Goal: Task Accomplishment & Management: Use online tool/utility

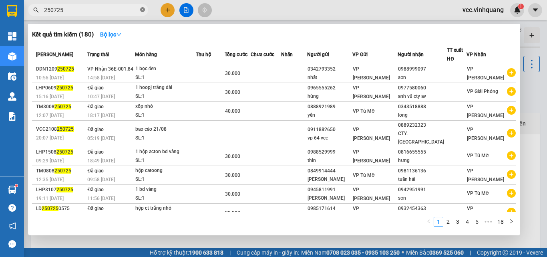
click at [143, 10] on icon "close-circle" at bounding box center [142, 9] width 5 height 5
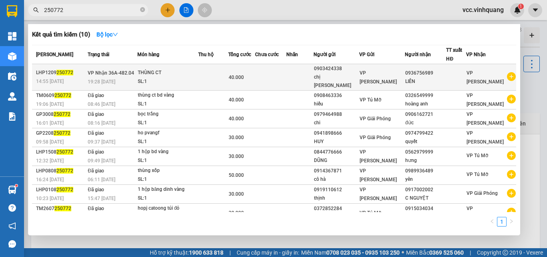
type input "250772"
click at [273, 70] on td at bounding box center [271, 77] width 32 height 26
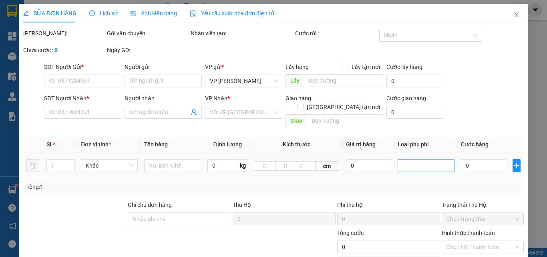
type input "0903424338"
type input "chị [PERSON_NAME]"
type input "0936756989"
type input "LIÊN"
type input "40.000"
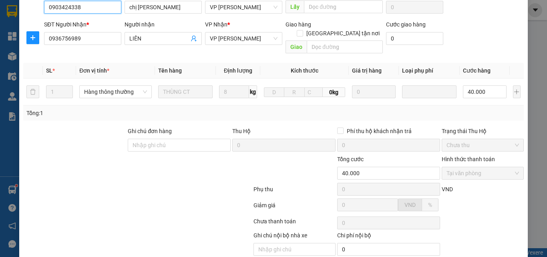
scroll to position [107, 0]
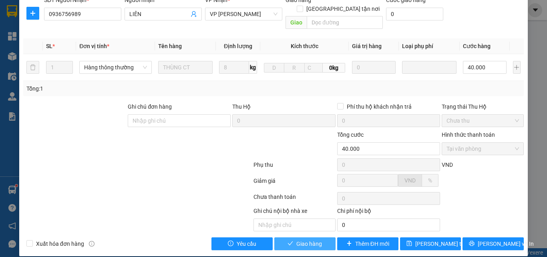
click at [308, 239] on span "Giao hàng" at bounding box center [309, 243] width 26 height 9
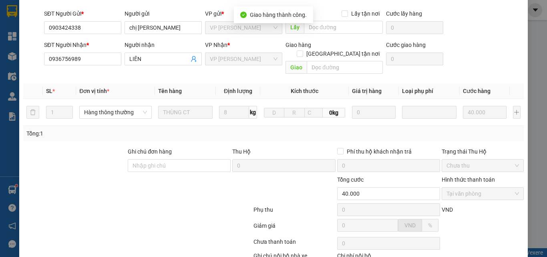
scroll to position [0, 0]
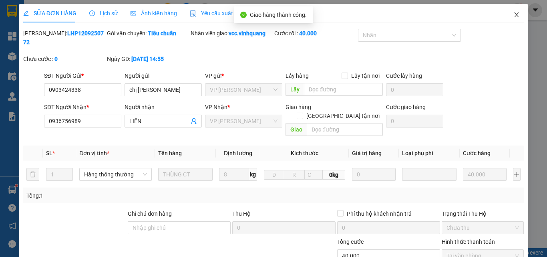
click at [515, 16] on icon "close" at bounding box center [517, 14] width 4 height 5
